Goal: Task Accomplishment & Management: Use online tool/utility

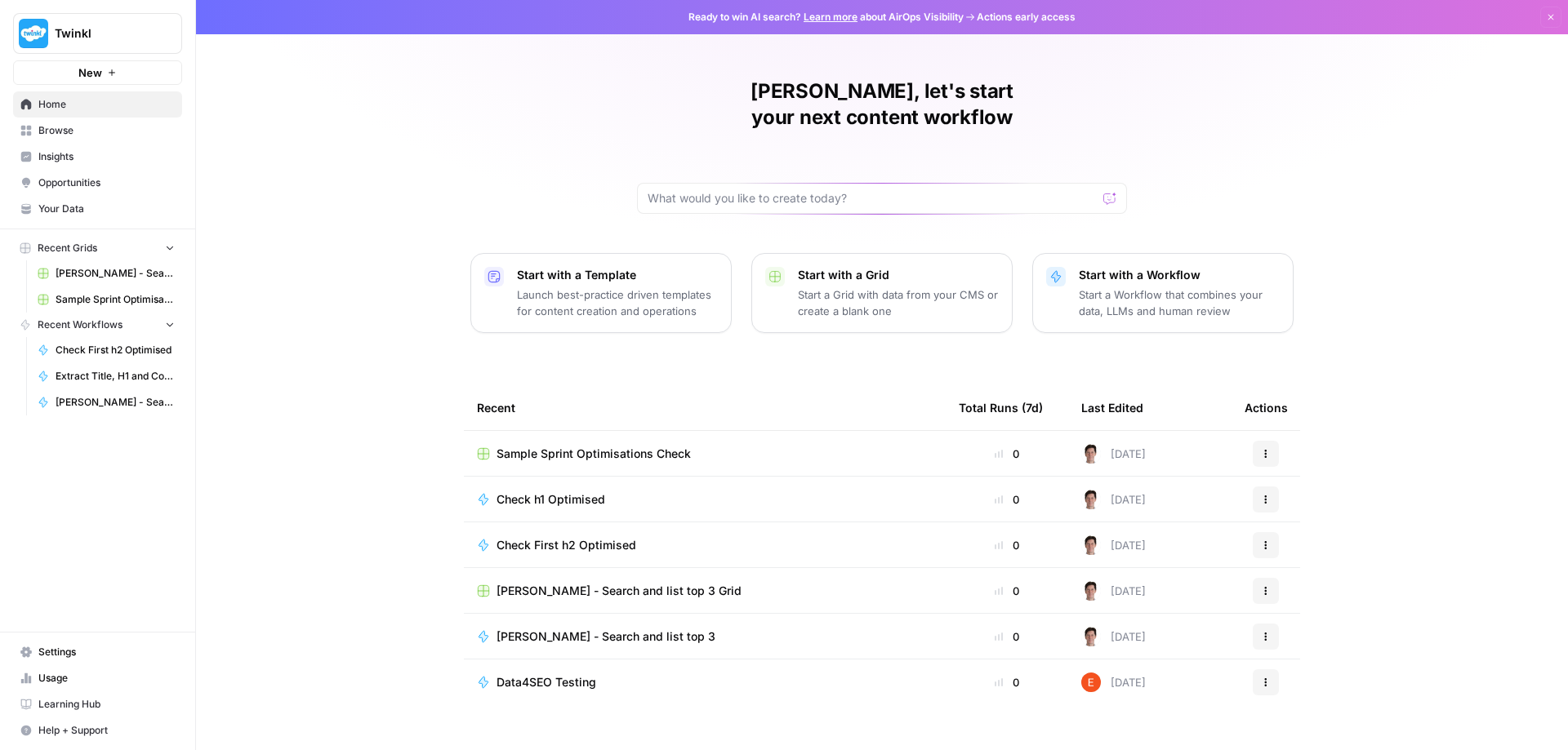
click at [539, 492] on span "Check h1 Optimised" at bounding box center [551, 500] width 109 height 17
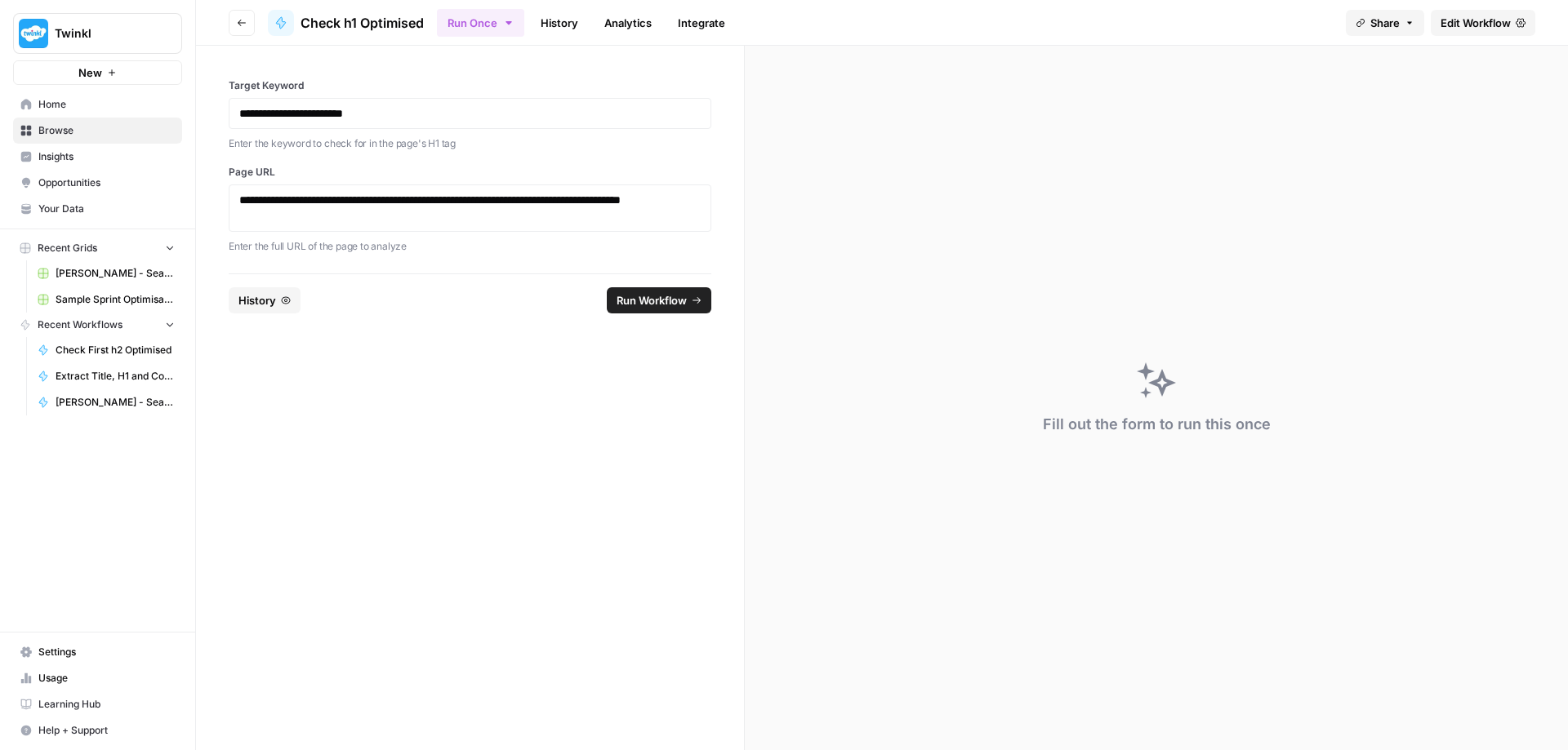
click at [1459, 19] on span "Edit Workflow" at bounding box center [1475, 23] width 70 height 17
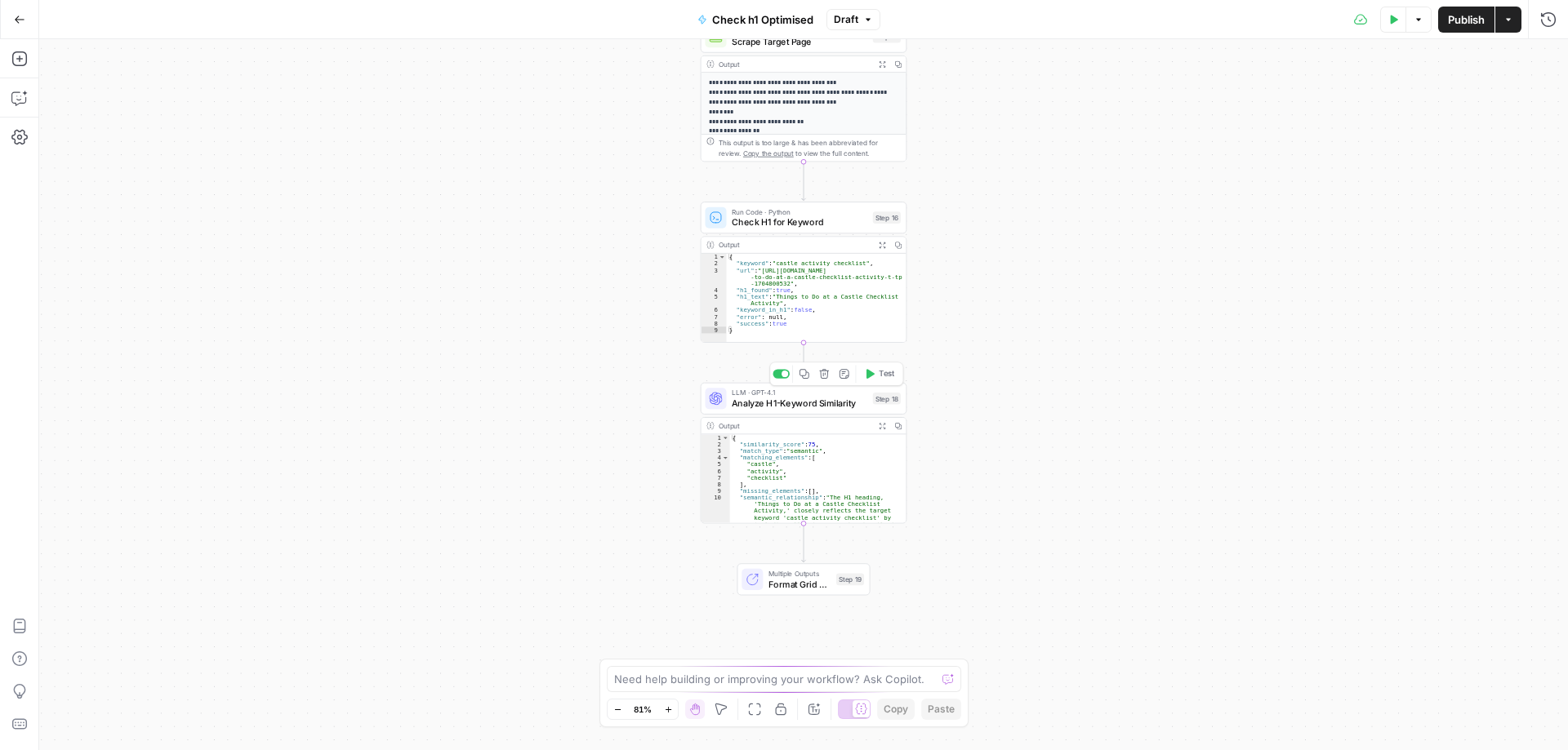
click at [802, 401] on span "Analyze H1-Keyword Similarity" at bounding box center [799, 403] width 135 height 13
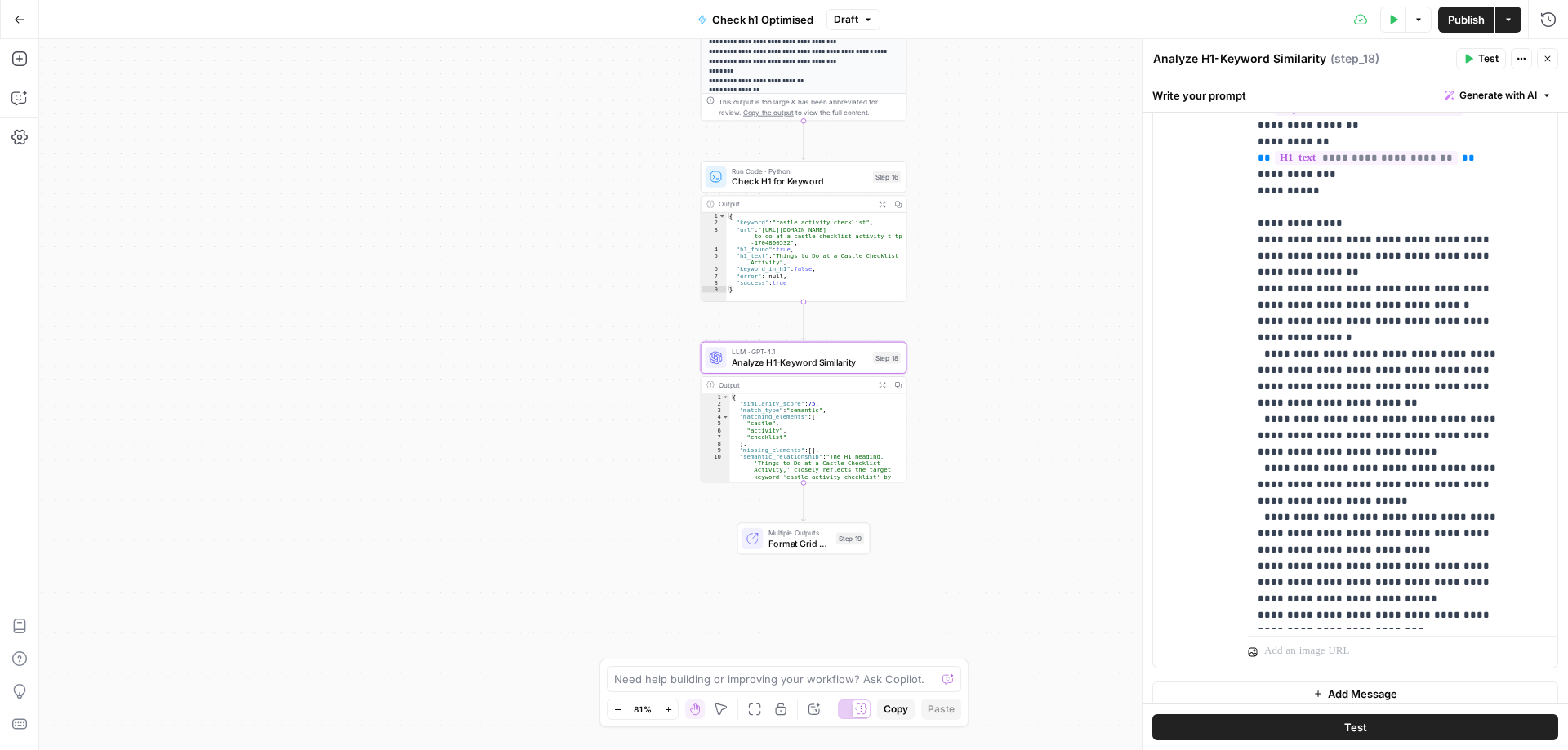
scroll to position [367, 0]
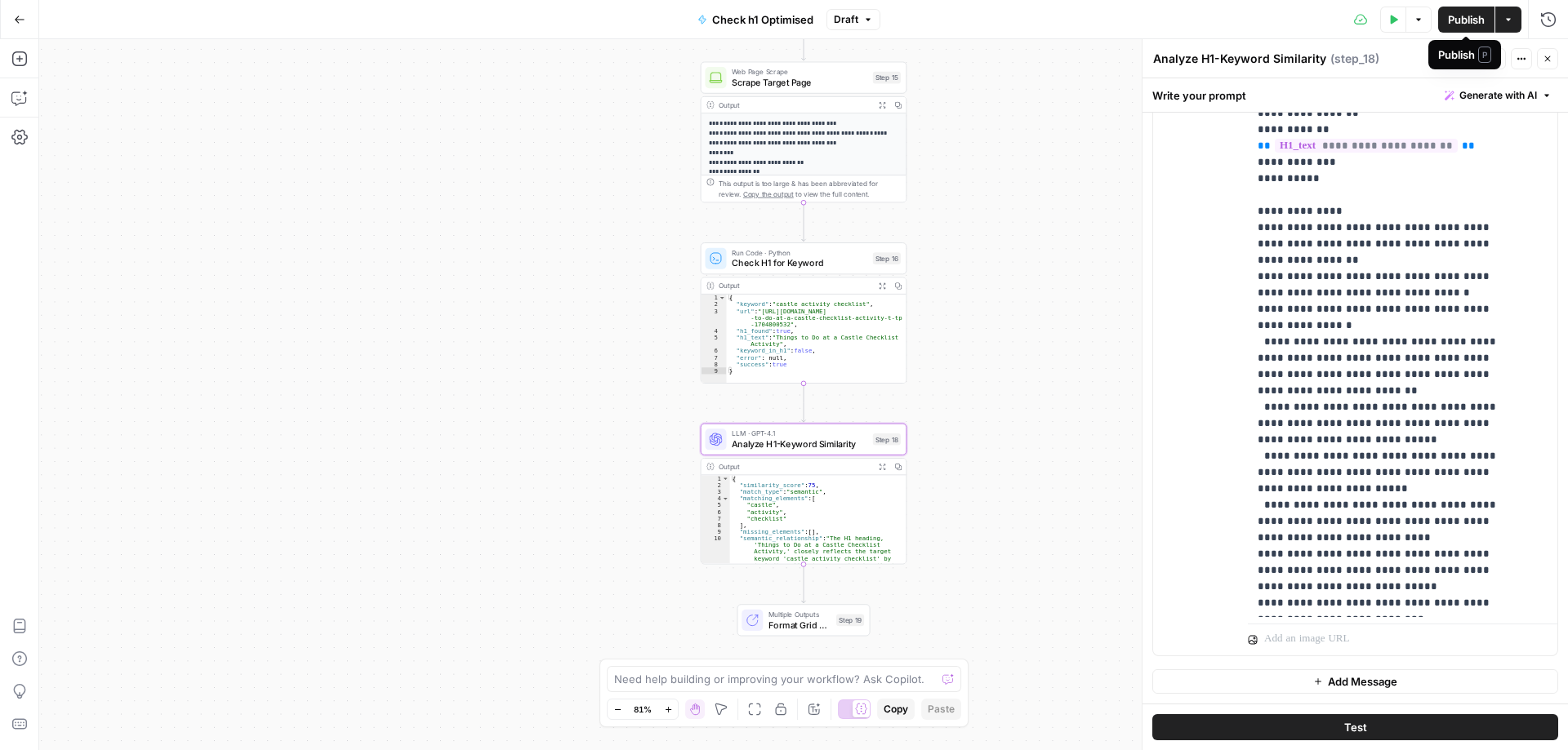
click at [1458, 20] on span "Publish" at bounding box center [1466, 20] width 37 height 17
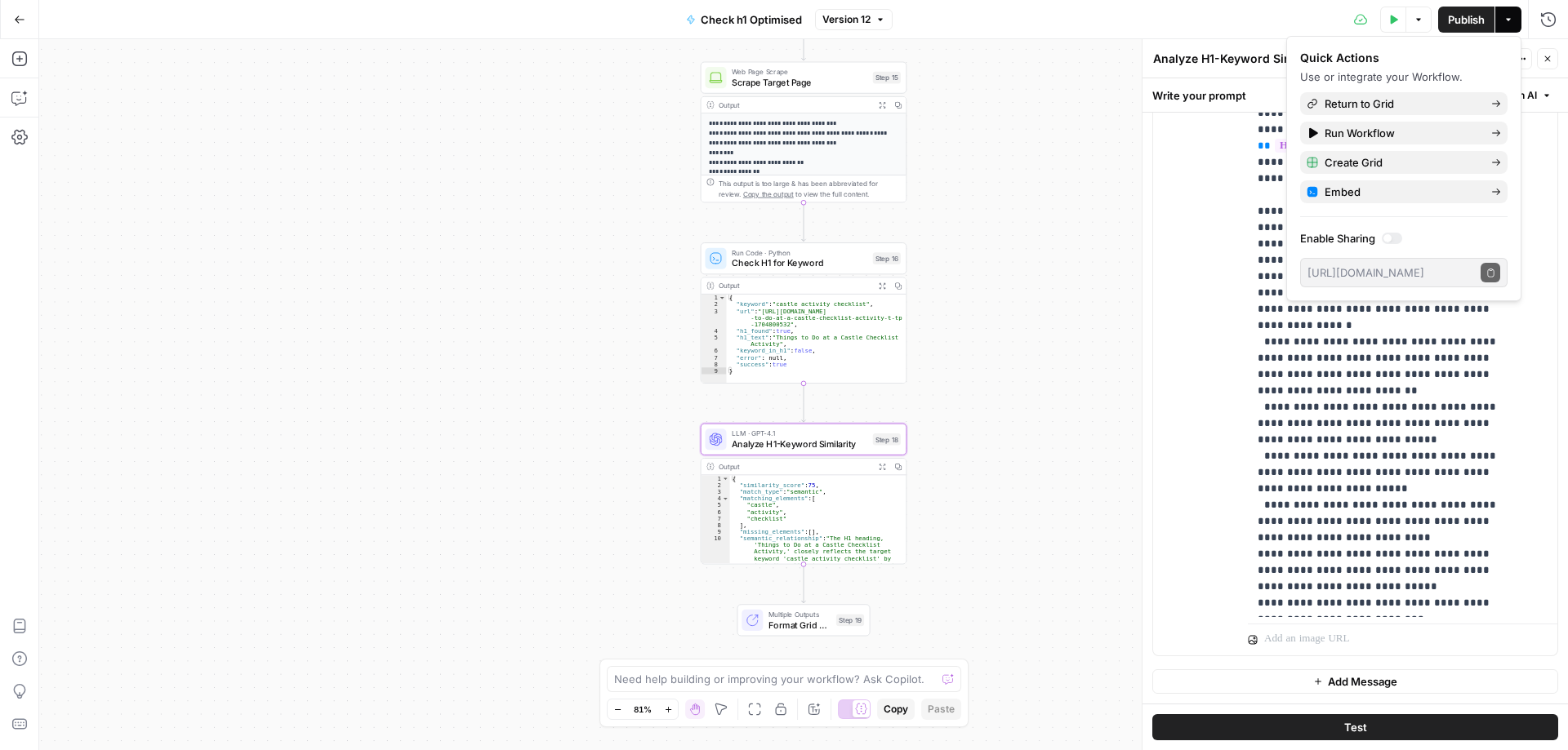
click at [1395, 237] on div at bounding box center [1392, 238] width 20 height 12
click at [1487, 275] on icon "button" at bounding box center [1490, 273] width 9 height 9
